Goal: Browse casually

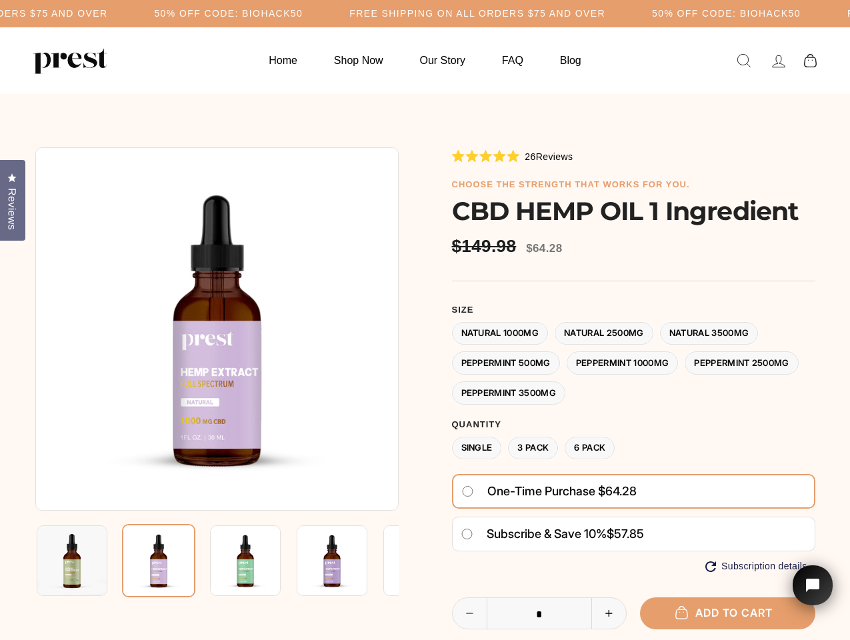
click at [424, 320] on div at bounding box center [425, 478] width 780 height 663
click at [368, 13] on h5 "Free Shipping on all orders $75 and over" at bounding box center [240, 13] width 256 height 11
click at [217, 328] on img at bounding box center [216, 328] width 363 height 363
click at [217, 560] on img at bounding box center [245, 560] width 71 height 71
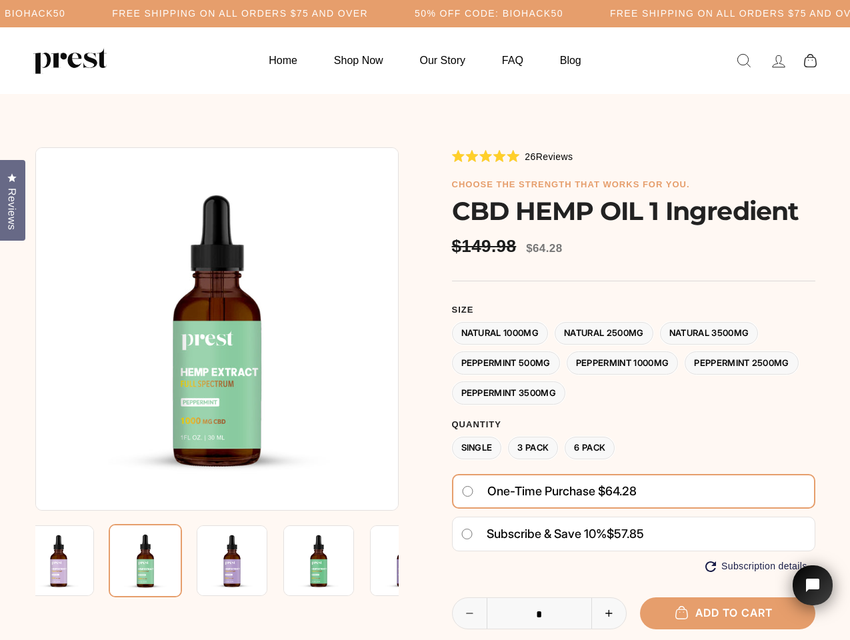
click at [72, 560] on img at bounding box center [58, 560] width 71 height 71
click at [159, 560] on img at bounding box center [145, 560] width 73 height 73
click at [245, 560] on img at bounding box center [232, 560] width 71 height 71
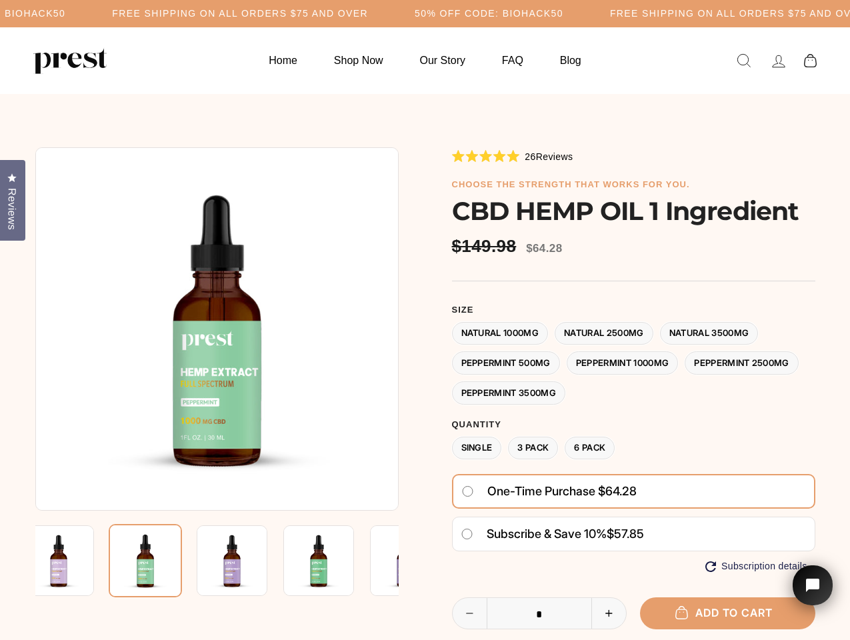
click at [245, 560] on img at bounding box center [232, 560] width 71 height 71
